Goal: Transaction & Acquisition: Purchase product/service

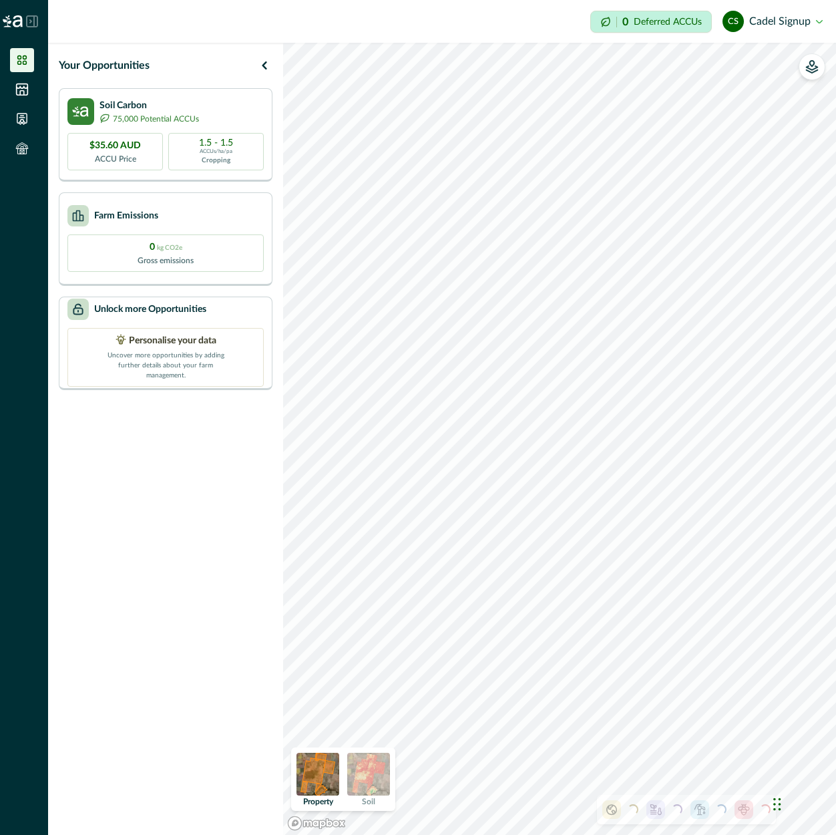
click at [25, 102] on ul at bounding box center [24, 107] width 48 height 118
click at [23, 94] on icon at bounding box center [21, 89] width 13 height 13
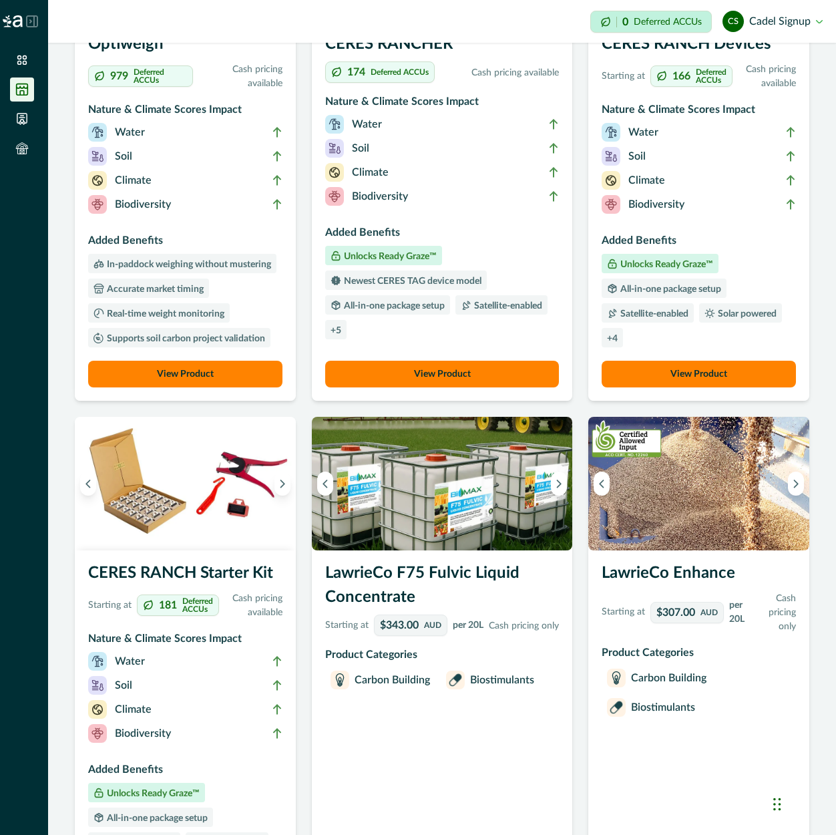
scroll to position [401, 0]
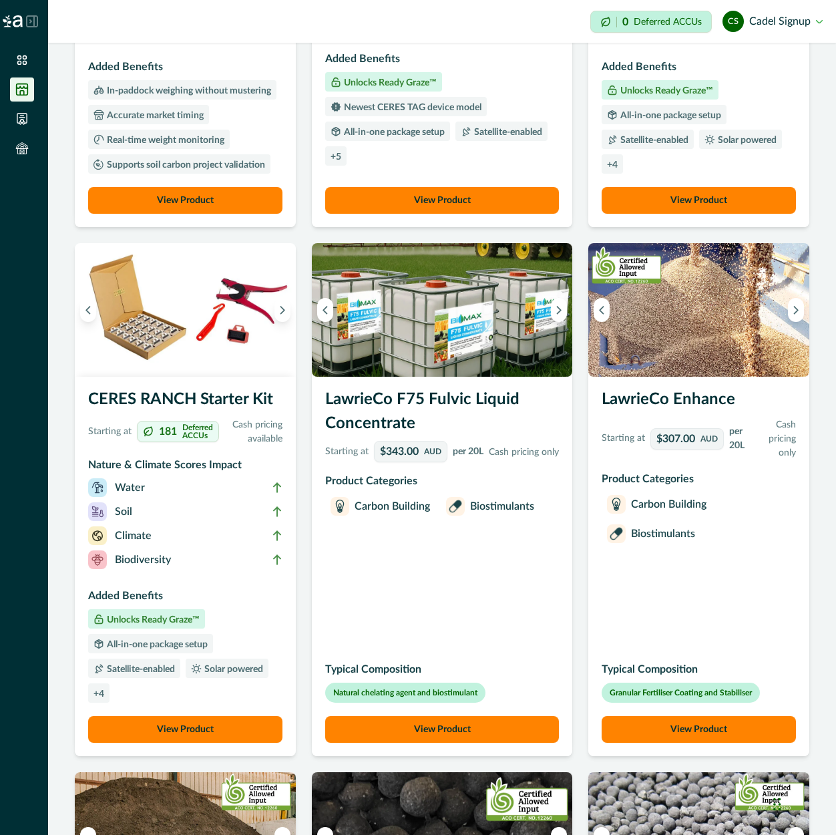
click at [674, 599] on div "LawrieCo Enhance Starting at $307.00 AUD per 20L Cash pricing only Product Cate…" at bounding box center [699, 566] width 221 height 379
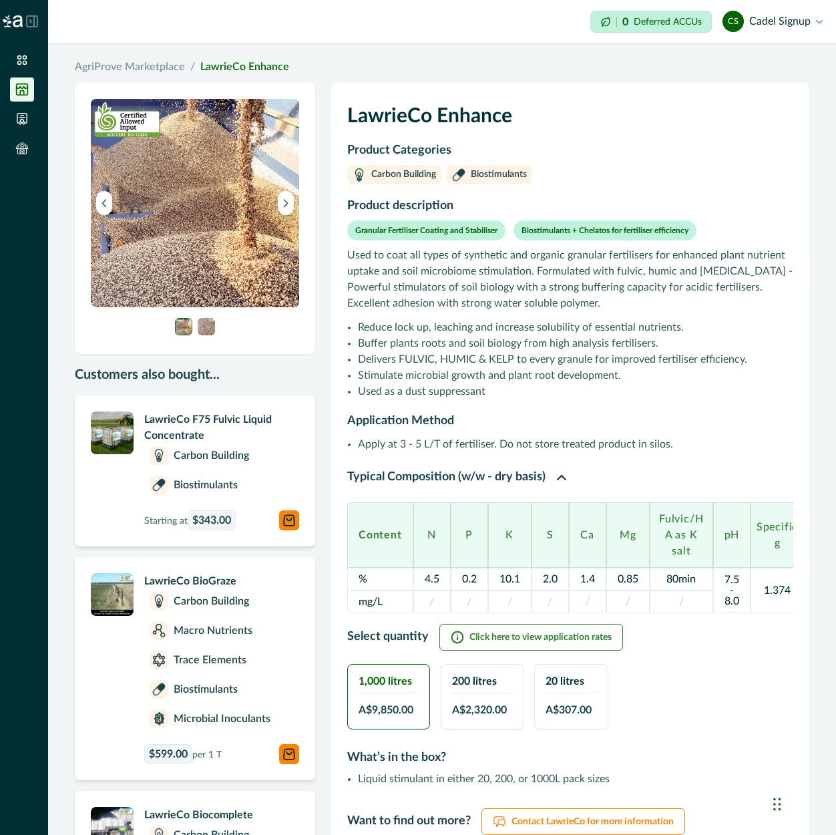
click at [796, 23] on button "[PERSON_NAME] Signup" at bounding box center [773, 21] width 100 height 32
click at [760, 53] on button "Sign out" at bounding box center [748, 60] width 148 height 22
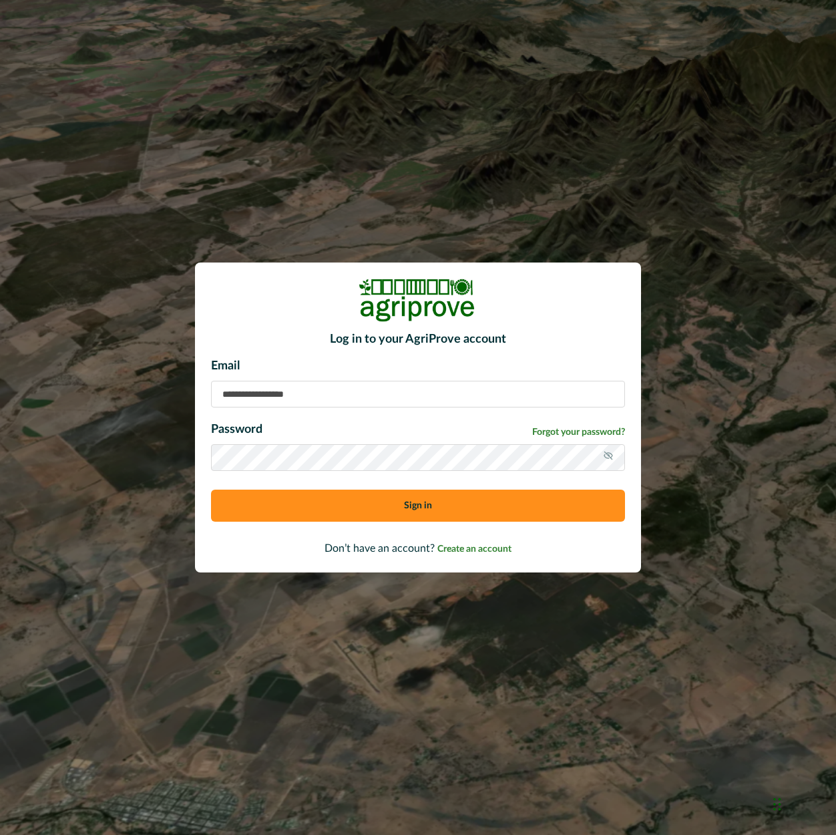
click at [428, 395] on input at bounding box center [418, 394] width 414 height 27
paste input "**********"
type input "**********"
click at [211, 490] on button "Sign in" at bounding box center [418, 506] width 414 height 32
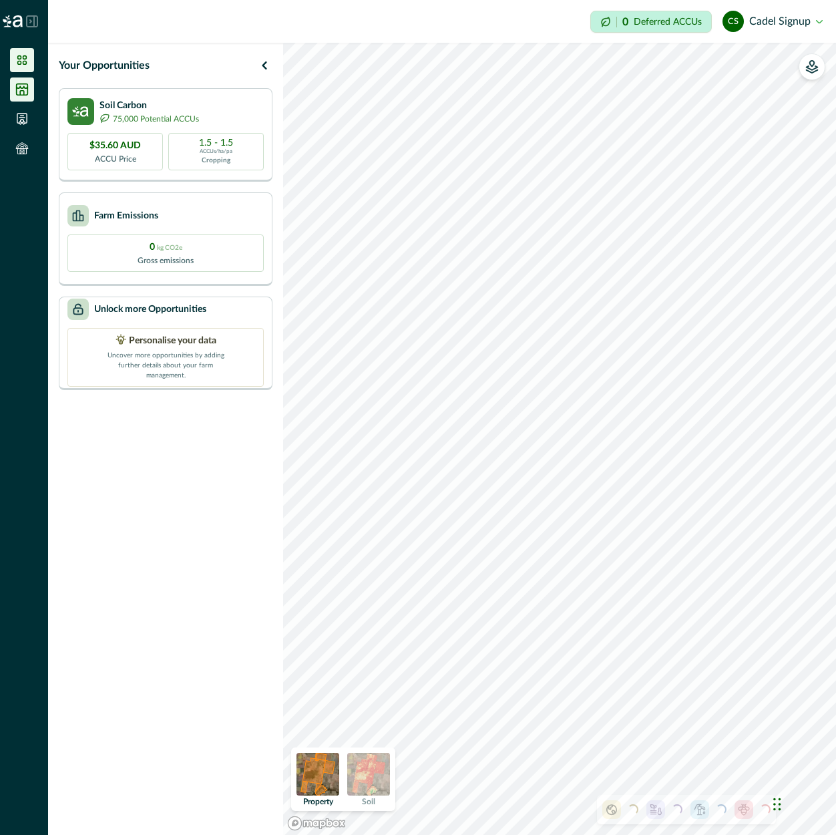
click at [23, 86] on icon at bounding box center [21, 89] width 13 height 13
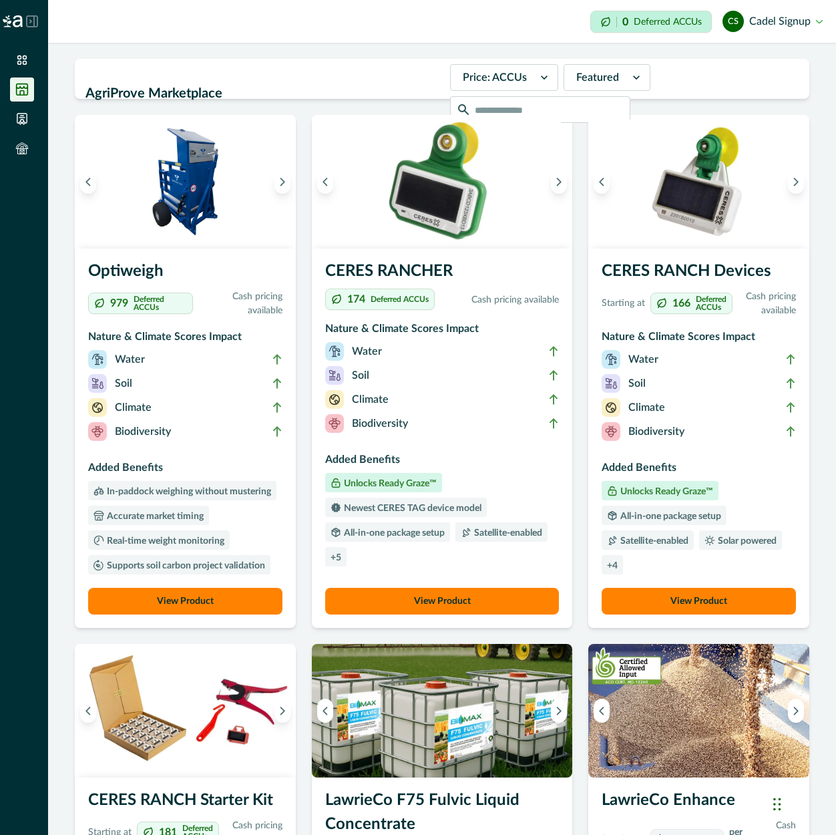
click at [478, 610] on button "View Product" at bounding box center [442, 601] width 234 height 27
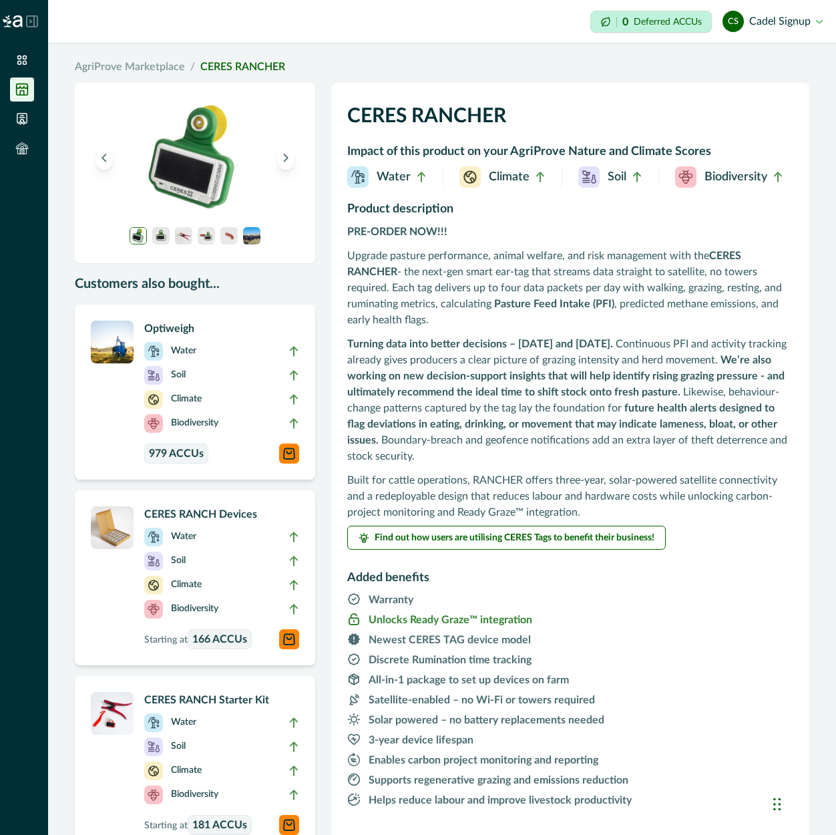
click at [669, 305] on p "Upgrade pasture performance, animal welfare, and risk management with the CERES…" at bounding box center [570, 288] width 446 height 80
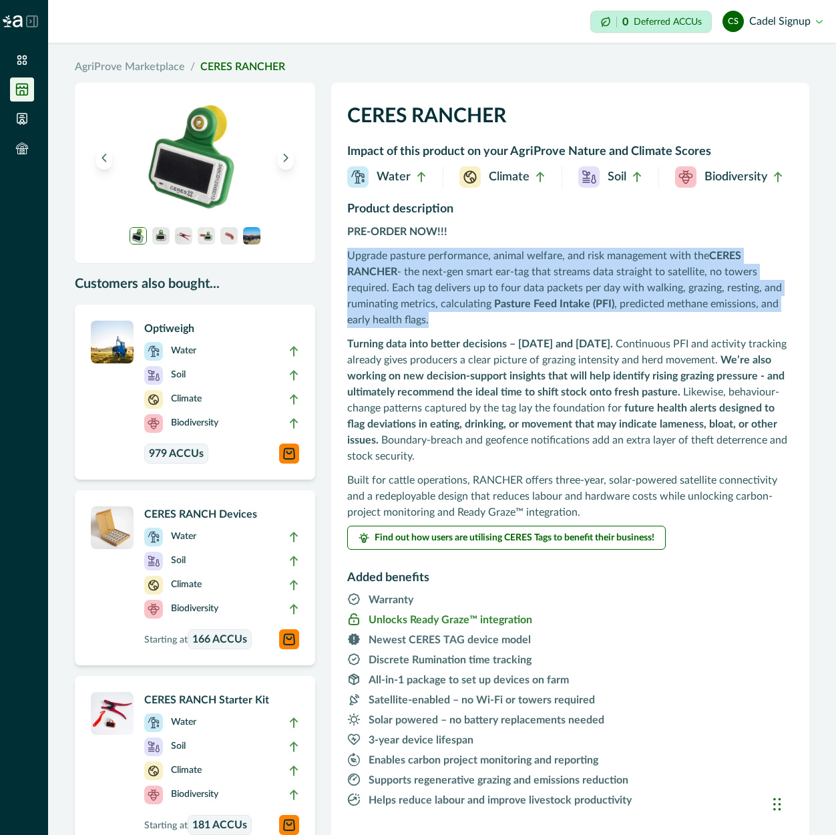
click at [669, 305] on p "Upgrade pasture performance, animal welfare, and risk management with the CERES…" at bounding box center [570, 288] width 446 height 80
